Goal: Task Accomplishment & Management: Manage account settings

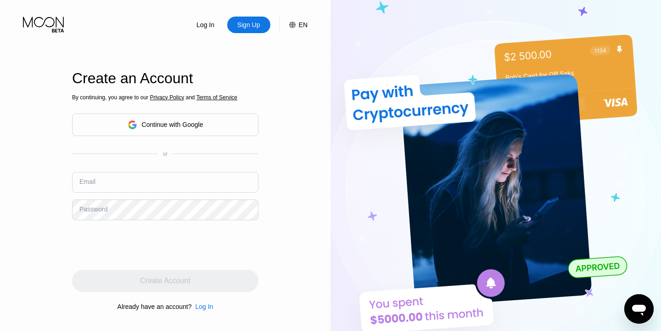
click at [177, 188] on input "text" at bounding box center [165, 182] width 186 height 21
click at [174, 186] on input "text" at bounding box center [165, 182] width 186 height 21
click at [197, 126] on div "Continue with Google" at bounding box center [173, 124] width 62 height 7
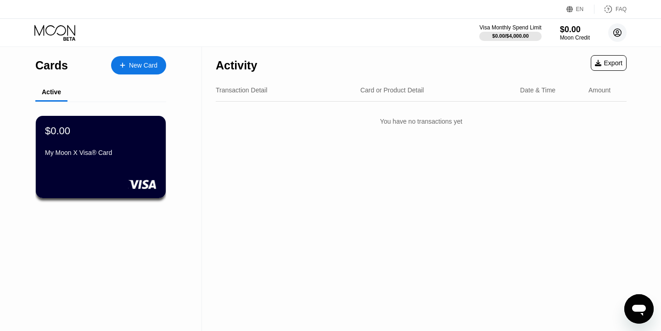
click at [621, 35] on icon at bounding box center [618, 33] width 8 height 8
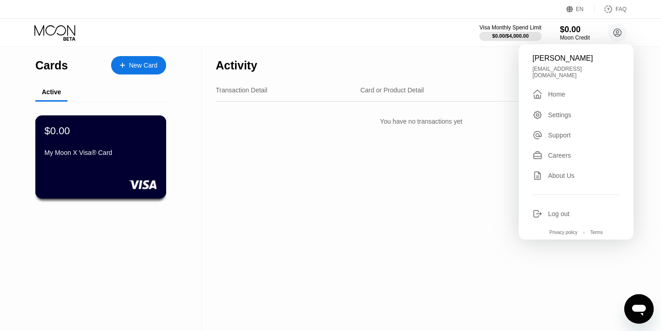
click at [156, 155] on div "My Moon X Visa® Card" at bounding box center [101, 152] width 113 height 7
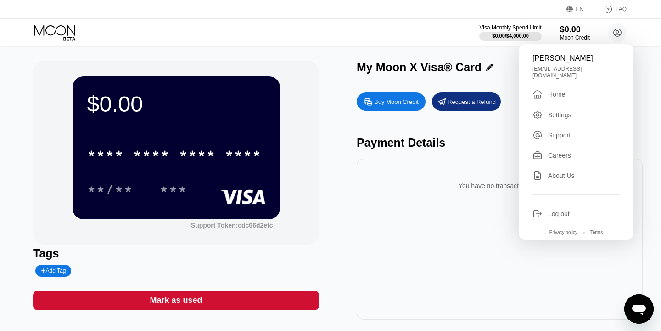
click at [50, 35] on icon at bounding box center [55, 33] width 43 height 16
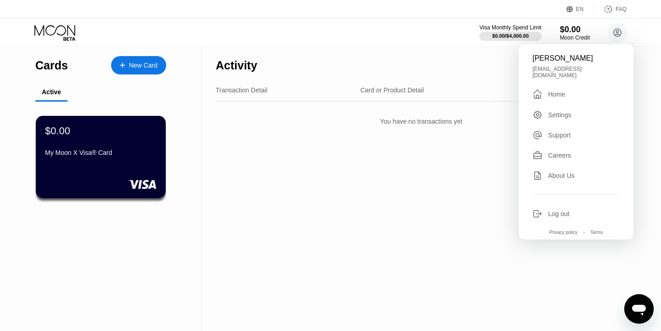
click at [325, 19] on div "Visa Monthly Spend Limit $0.00 / $4,000.00 $0.00 Moon Credit Eshant Verma e.esh…" at bounding box center [330, 33] width 661 height 28
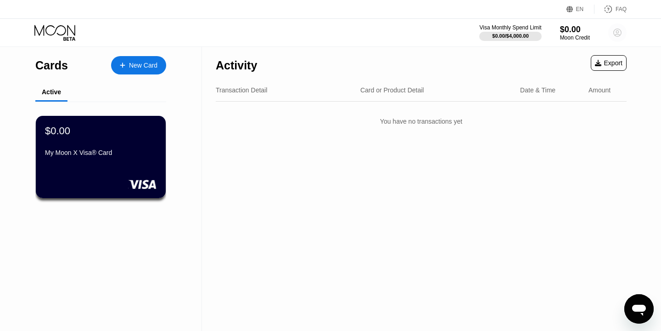
click at [614, 31] on icon at bounding box center [618, 33] width 8 height 8
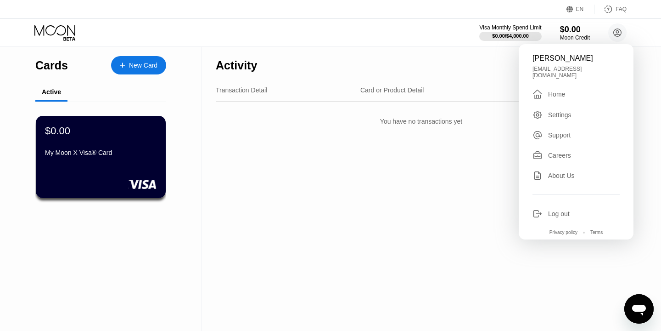
click at [567, 210] on div "Log out" at bounding box center [559, 213] width 22 height 7
